Goal: Information Seeking & Learning: Learn about a topic

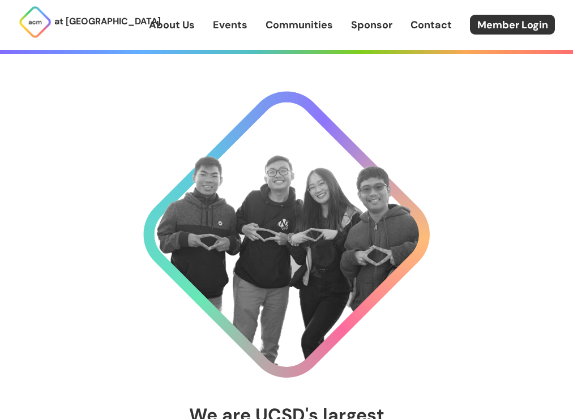
click at [213, 20] on div "About Us Events Communities Sponsor Contact Member Login" at bounding box center [361, 25] width 424 height 20
click at [220, 25] on link "Events" at bounding box center [230, 25] width 35 height 15
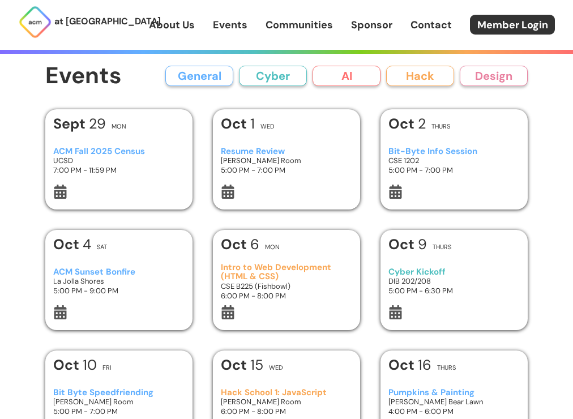
click at [426, 147] on h3 "Bit-Byte Info Session" at bounding box center [454, 152] width 132 height 10
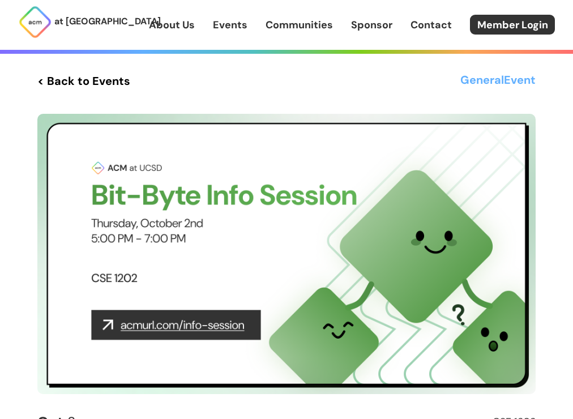
scroll to position [41, 0]
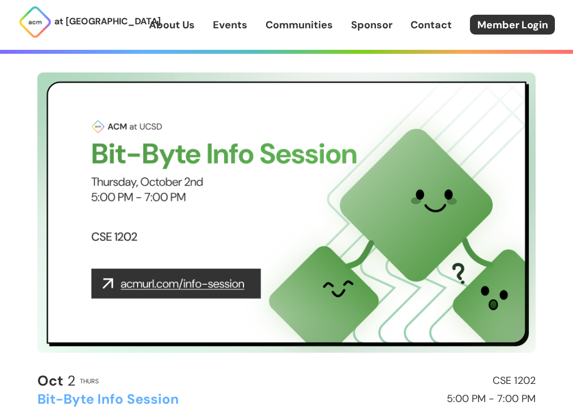
click at [200, 286] on img at bounding box center [286, 212] width 498 height 280
click at [173, 289] on img at bounding box center [286, 212] width 498 height 280
click at [159, 284] on img at bounding box center [286, 212] width 498 height 280
click at [105, 281] on img at bounding box center [286, 212] width 498 height 280
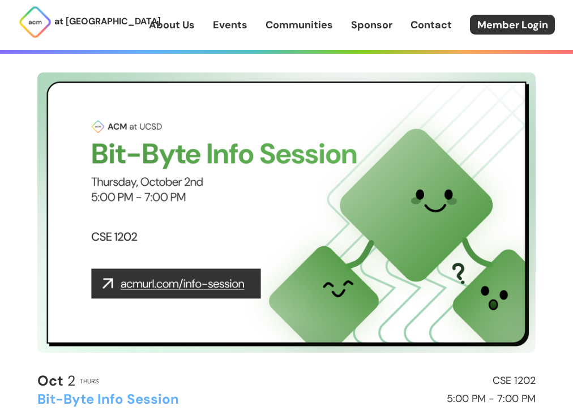
click at [147, 237] on img at bounding box center [286, 212] width 498 height 280
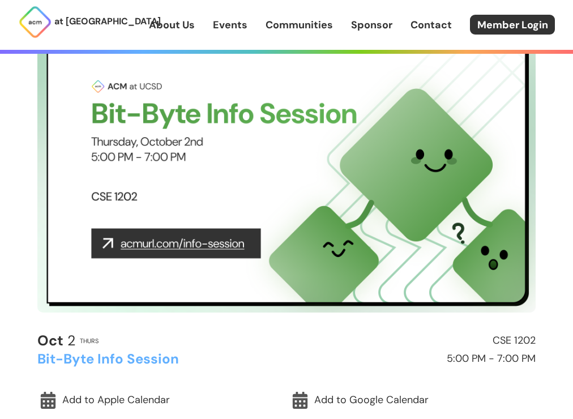
scroll to position [0, 0]
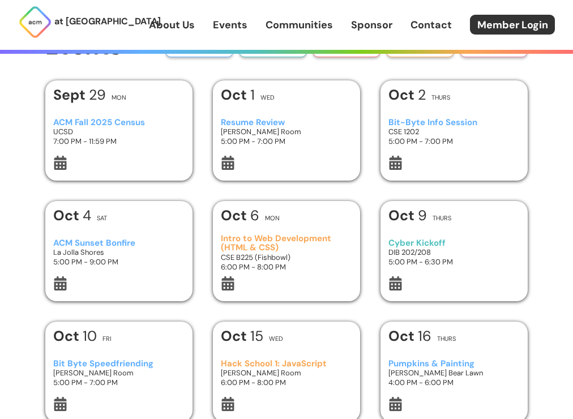
scroll to position [54, 0]
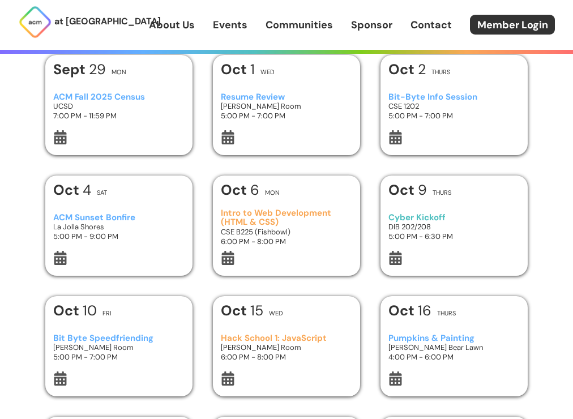
click at [266, 212] on h3 "Intro to Web Development (HTML & CSS)" at bounding box center [287, 217] width 132 height 19
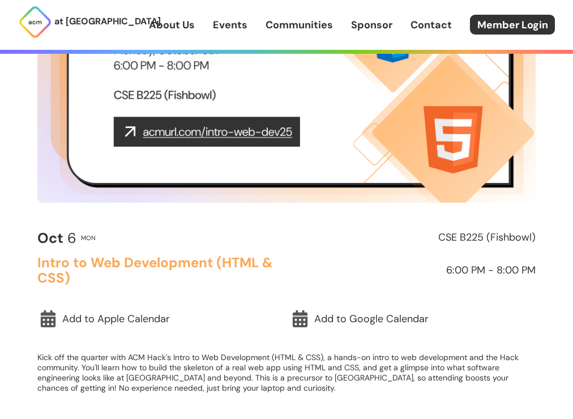
scroll to position [207, 0]
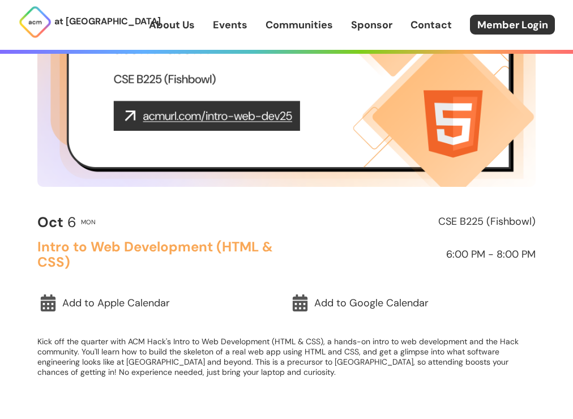
click at [216, 121] on img at bounding box center [286, 47] width 498 height 280
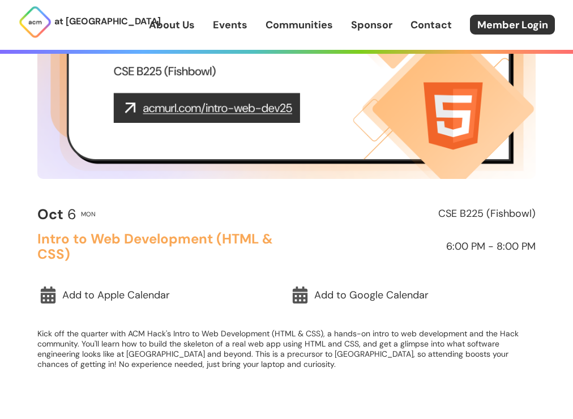
scroll to position [211, 0]
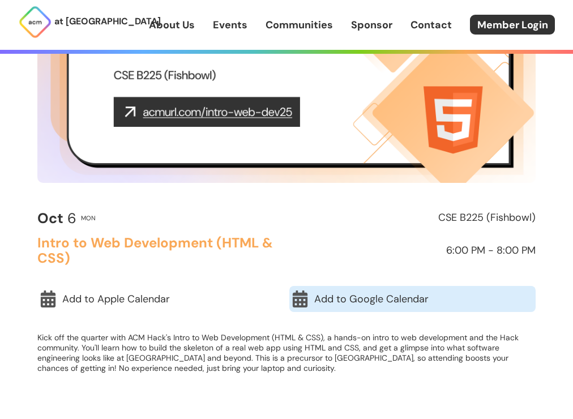
click at [367, 301] on link "Add to Google Calendar" at bounding box center [412, 299] width 246 height 26
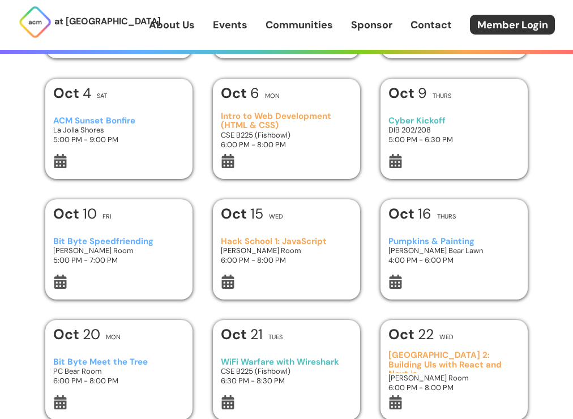
click at [298, 241] on h3 "Hack School 1: JavaScript" at bounding box center [287, 242] width 132 height 10
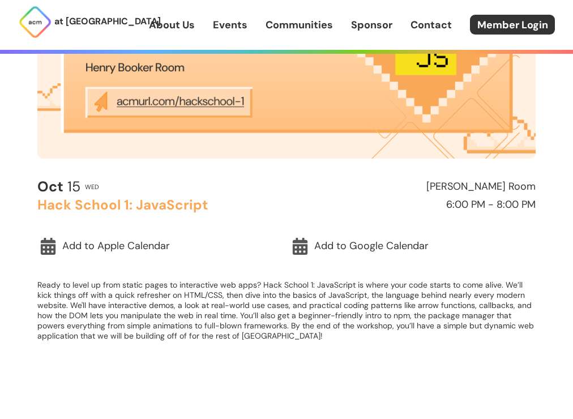
scroll to position [237, 0]
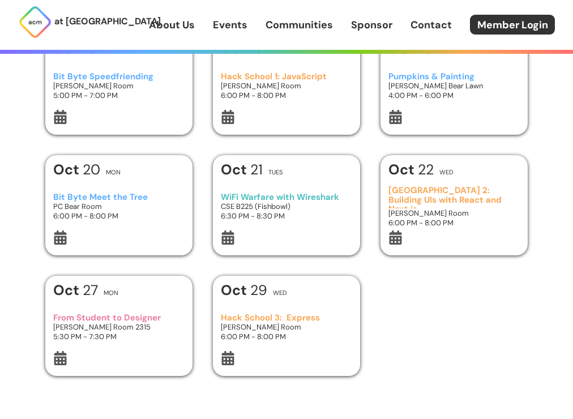
scroll to position [316, 0]
click at [153, 318] on h3 "From Student to Designer" at bounding box center [119, 317] width 132 height 10
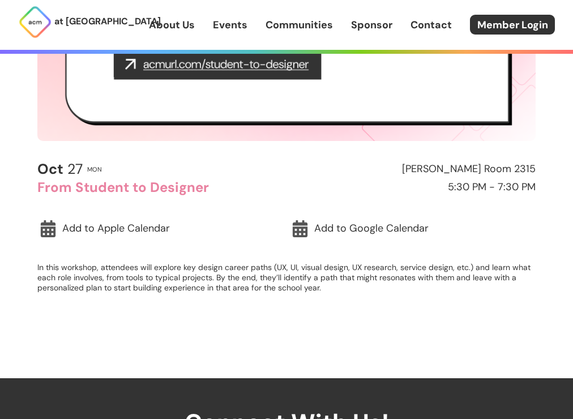
scroll to position [257, 0]
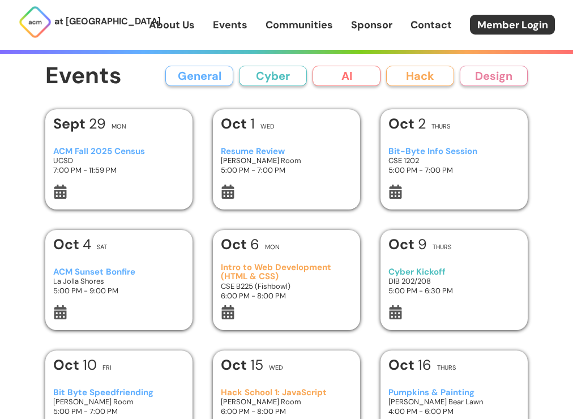
click at [491, 79] on button "Design" at bounding box center [494, 76] width 68 height 20
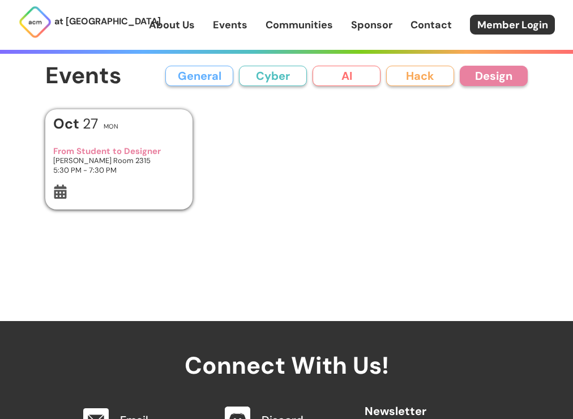
click at [342, 76] on button "AI" at bounding box center [346, 76] width 68 height 20
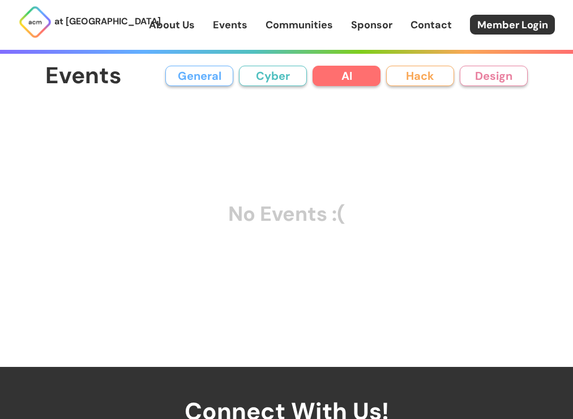
click at [285, 74] on button "Cyber" at bounding box center [273, 76] width 68 height 20
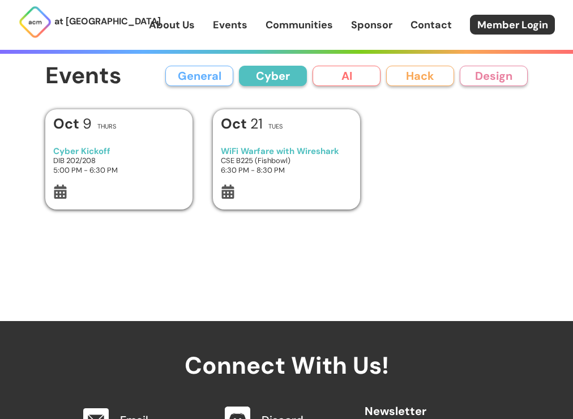
click at [205, 71] on button "General" at bounding box center [199, 76] width 68 height 20
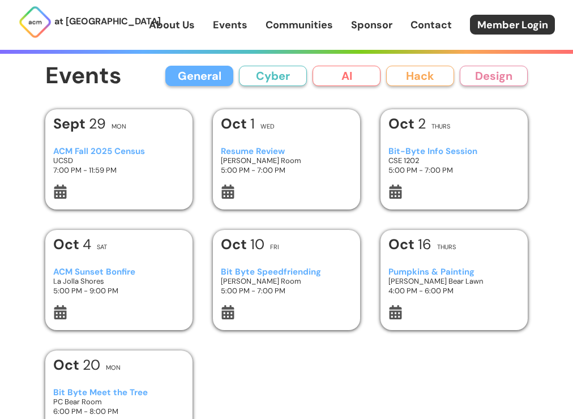
click at [415, 79] on button "Hack" at bounding box center [420, 76] width 68 height 20
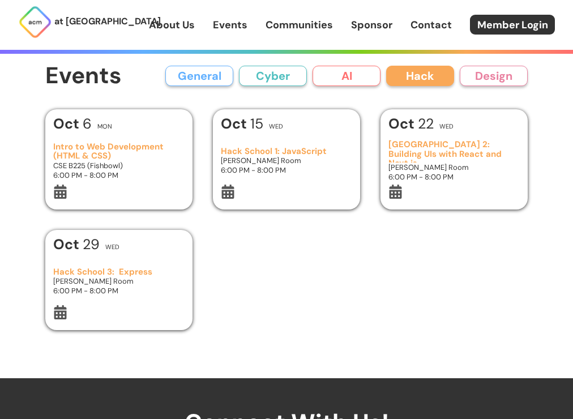
click at [177, 25] on link "About Us" at bounding box center [172, 25] width 46 height 15
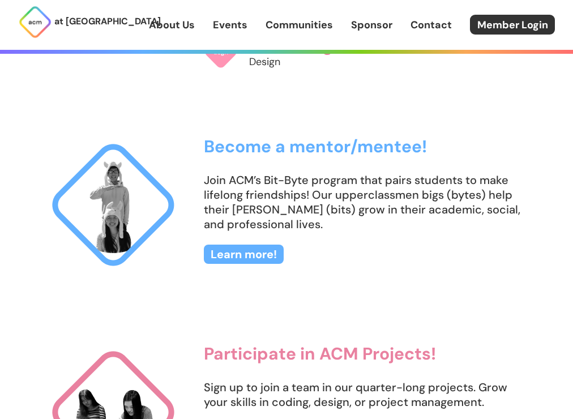
scroll to position [999, 0]
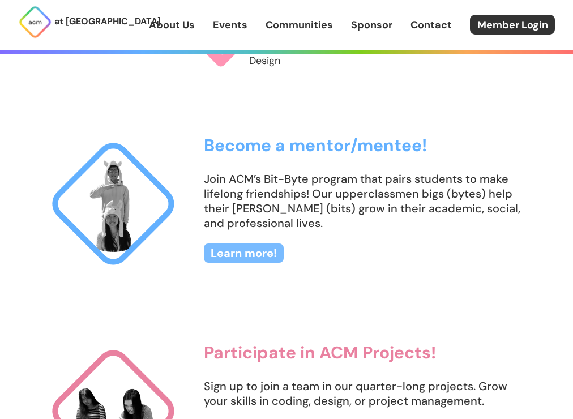
click at [259, 253] on link "Learn more!" at bounding box center [244, 252] width 80 height 19
